Goal: Transaction & Acquisition: Purchase product/service

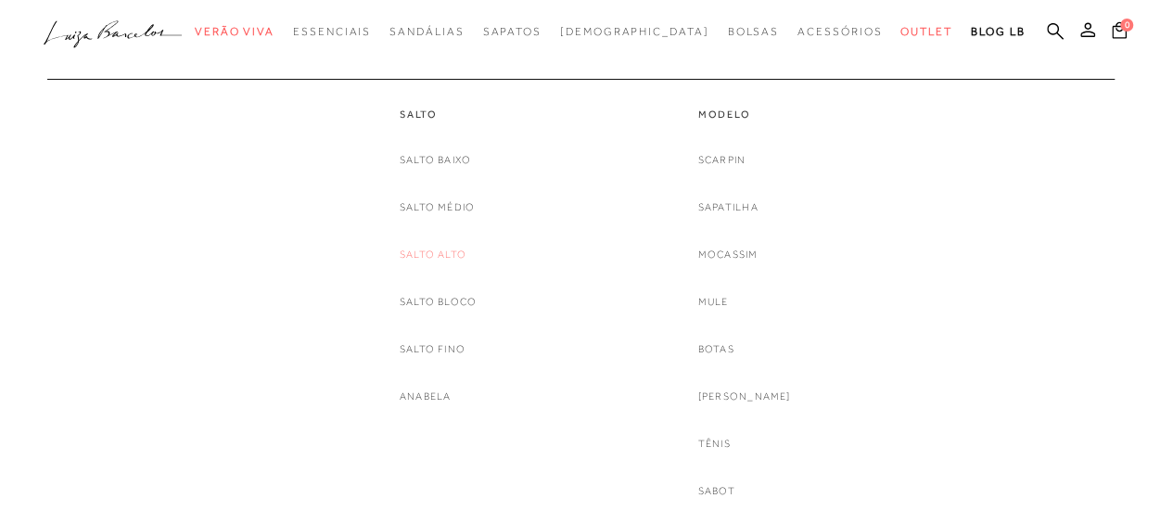
click at [441, 249] on link "Salto Alto" at bounding box center [433, 254] width 67 height 19
click at [745, 163] on link "Scarpin" at bounding box center [721, 159] width 47 height 19
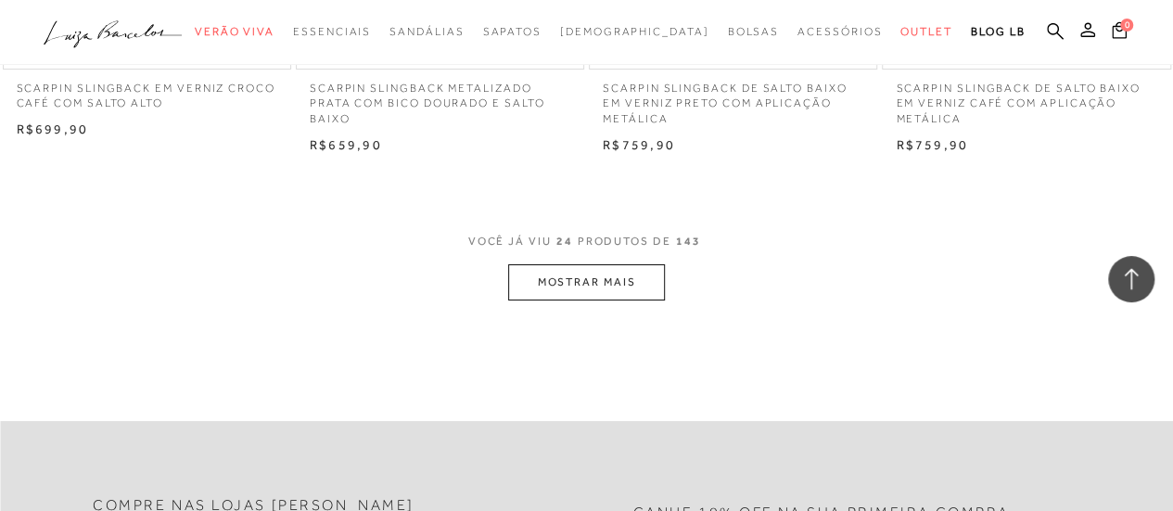
scroll to position [3373, 0]
click at [632, 276] on button "MOSTRAR MAIS" at bounding box center [586, 279] width 156 height 36
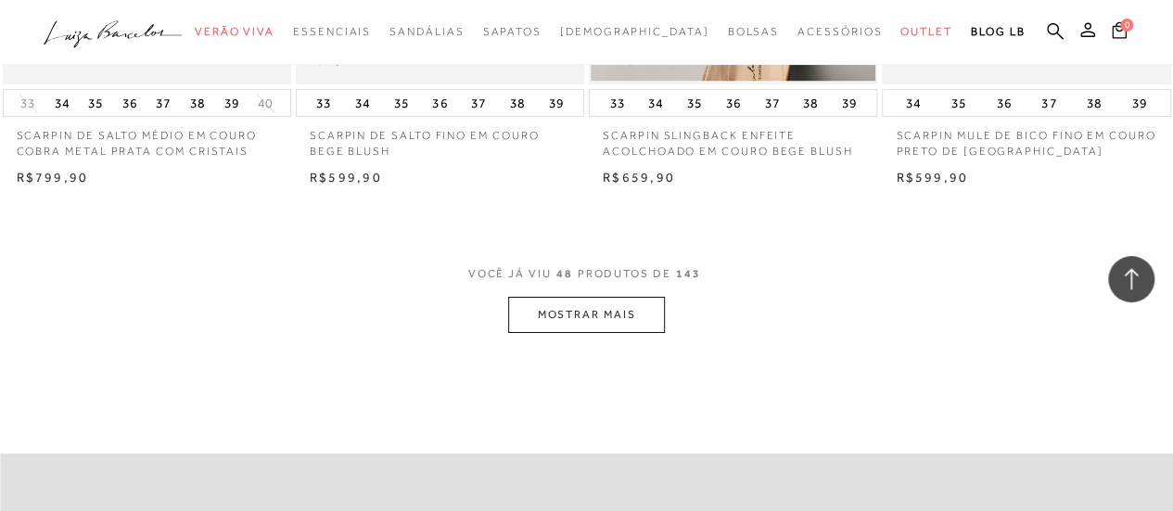
scroll to position [6711, 0]
click at [562, 311] on button "MOSTRAR MAIS" at bounding box center [586, 313] width 156 height 36
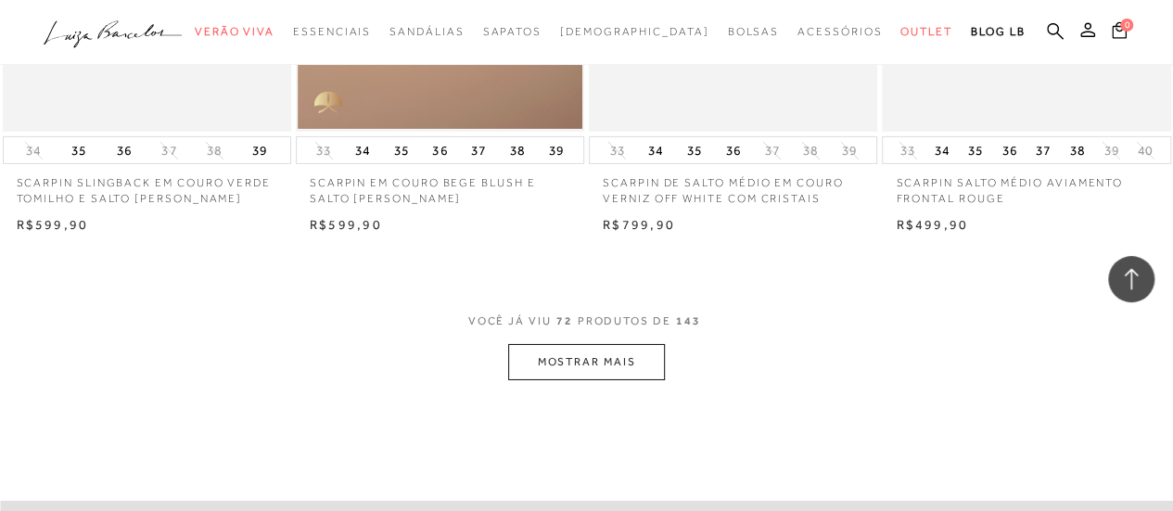
scroll to position [10015, 0]
click at [626, 355] on button "MOSTRAR MAIS" at bounding box center [586, 361] width 156 height 36
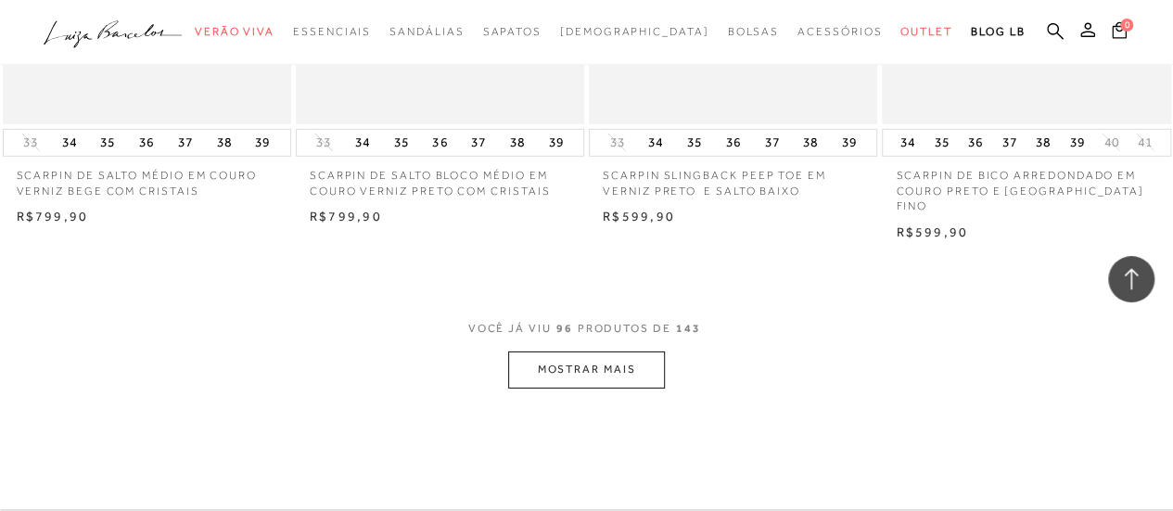
scroll to position [13363, 0]
click at [616, 352] on button "MOSTRAR MAIS" at bounding box center [586, 368] width 156 height 36
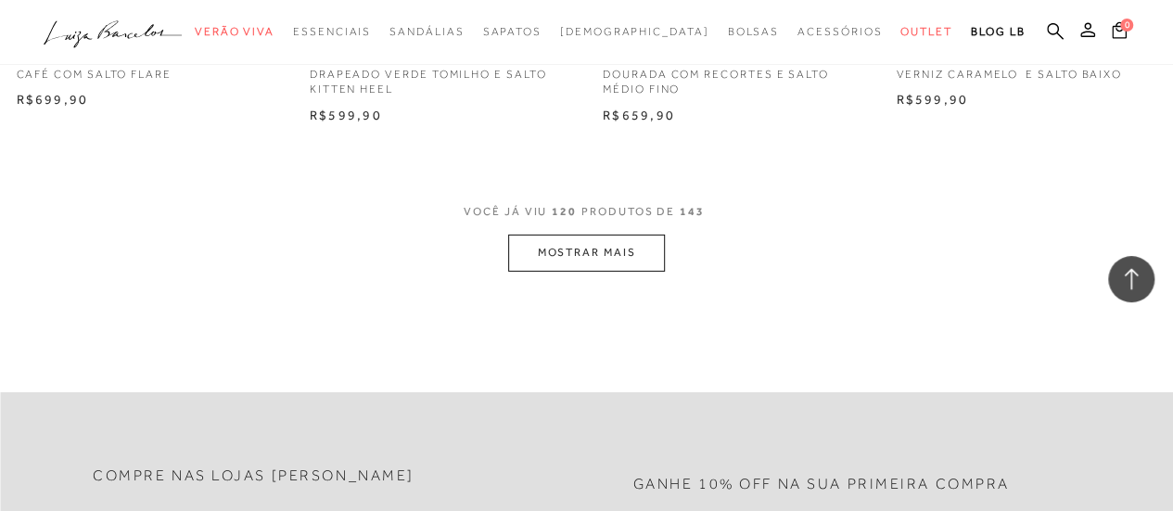
scroll to position [16872, 0]
click at [649, 233] on button "MOSTRAR MAIS" at bounding box center [586, 251] width 156 height 36
